Goal: Information Seeking & Learning: Learn about a topic

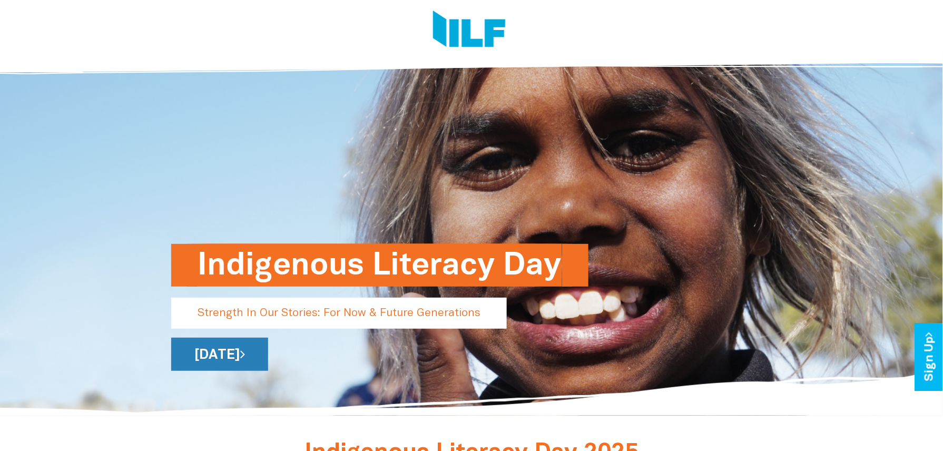
click at [235, 352] on link "[DATE]" at bounding box center [219, 354] width 97 height 33
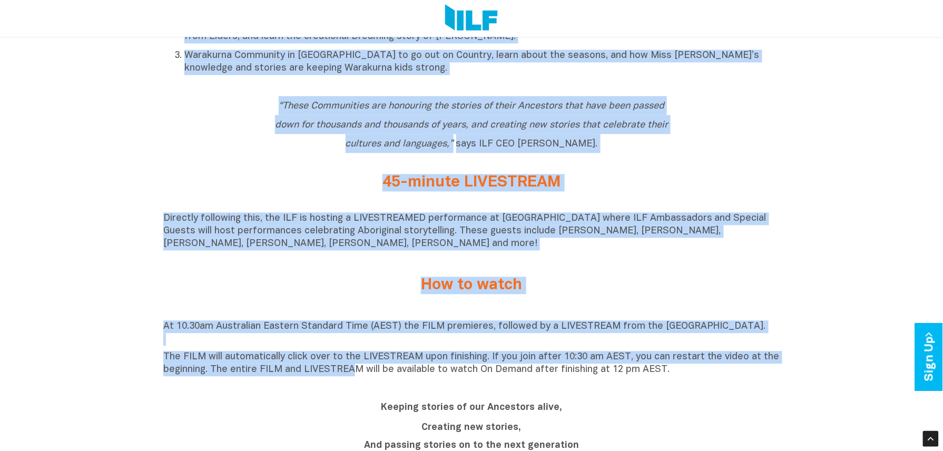
scroll to position [772, 0]
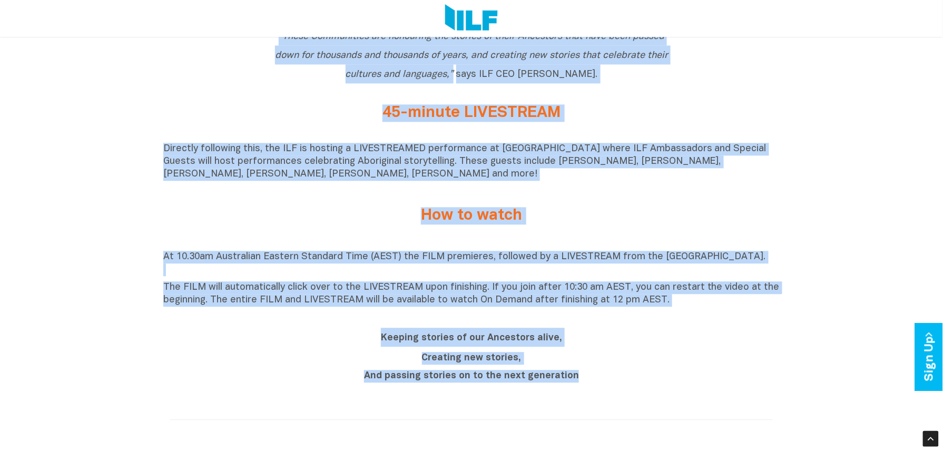
drag, startPoint x: 165, startPoint y: 212, endPoint x: 595, endPoint y: 377, distance: 461.0
click at [595, 377] on div "Indigenous Literacy Day 2025 Indigenous Literacy Day 2025 will be held [DATE][D…" at bounding box center [471, 298] width 943 height 1268
drag, startPoint x: 595, startPoint y: 377, endPoint x: 535, endPoint y: 298, distance: 99.2
copy div "ndigenous Literacy Day 2025 will be held on Wednesday 3 September and is a cele…"
click at [302, 386] on div "Keeping stories of our Ancestors alive, Creating new stories, And passing stori…" at bounding box center [471, 358] width 411 height 60
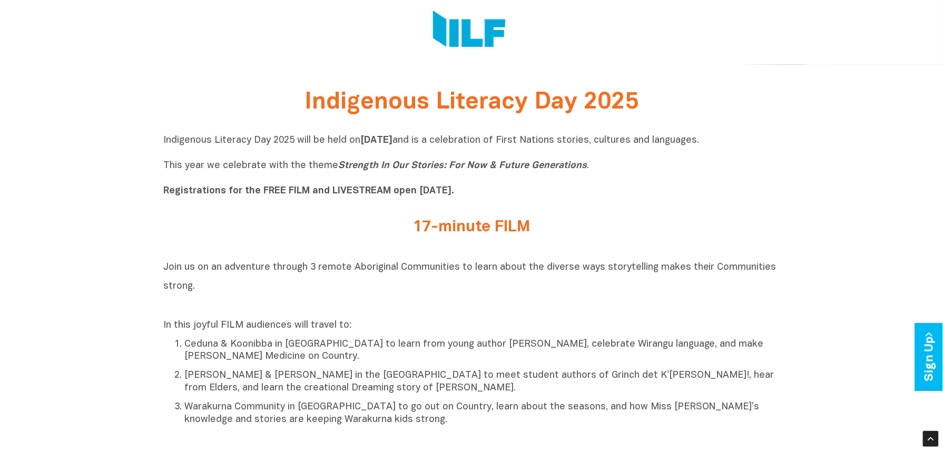
scroll to position [0, 0]
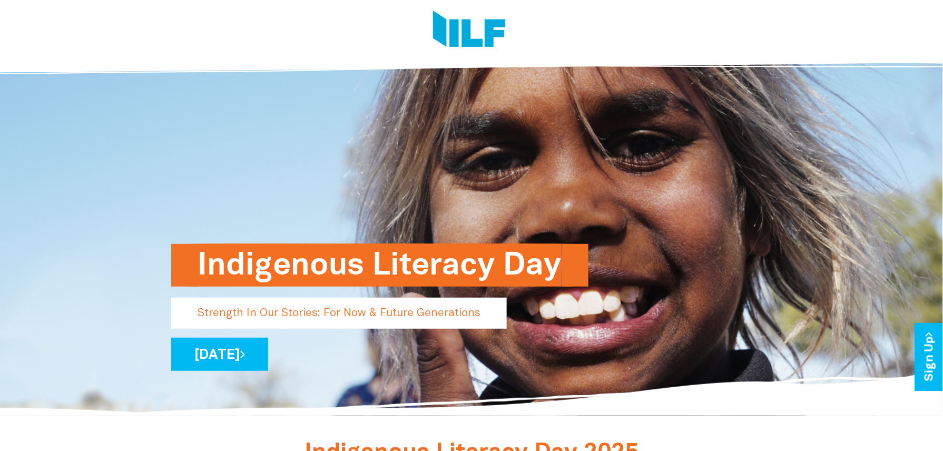
click at [247, 264] on h1 "Indigenous Literacy Day" at bounding box center [380, 265] width 364 height 43
